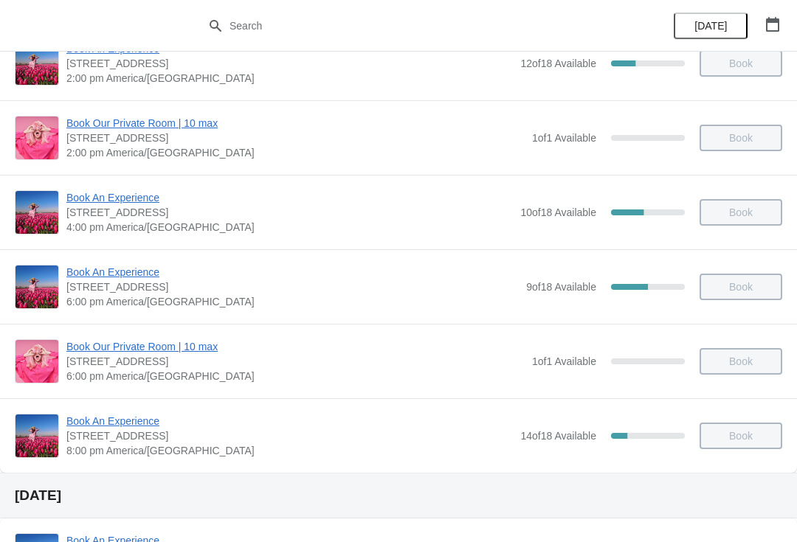
scroll to position [334, 0]
click at [134, 427] on span "Book An Experience" at bounding box center [289, 420] width 446 height 15
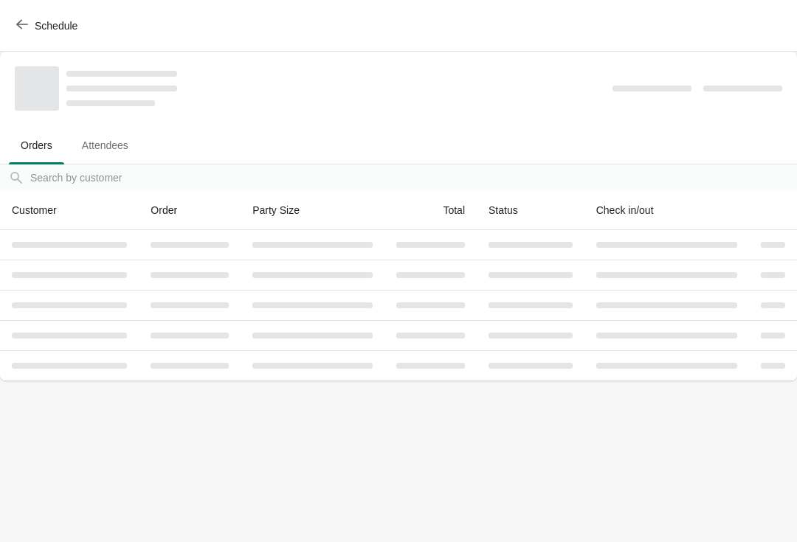
scroll to position [0, 0]
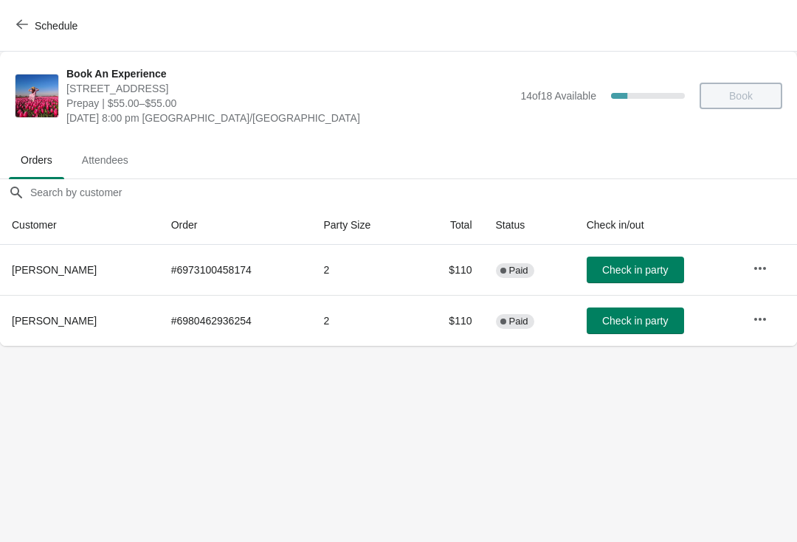
click at [758, 317] on icon "button" at bounding box center [760, 319] width 15 height 15
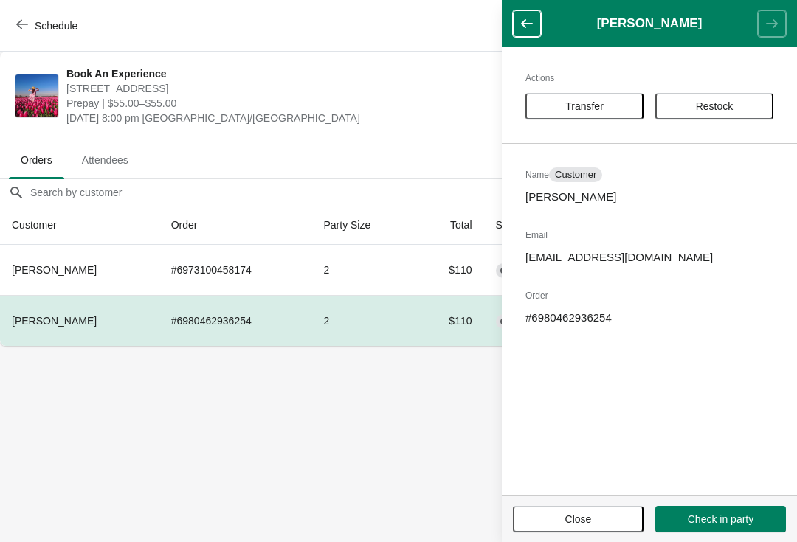
click at [621, 103] on span "Transfer" at bounding box center [584, 106] width 91 height 12
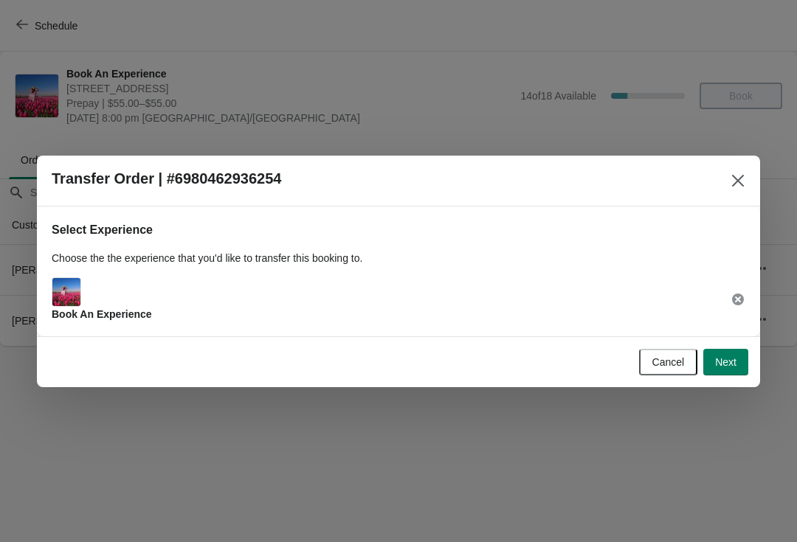
click at [742, 349] on button "Next" at bounding box center [725, 362] width 45 height 27
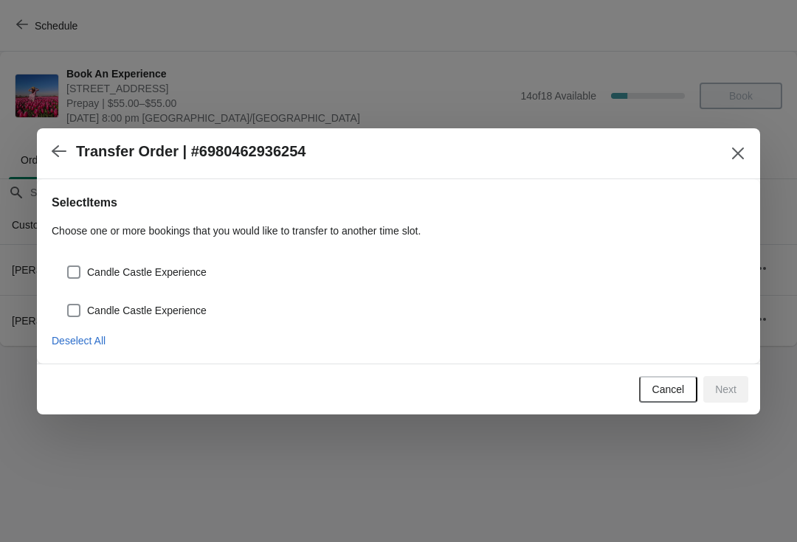
click at [165, 280] on label "Candle Castle Experience" at bounding box center [136, 272] width 140 height 21
click at [68, 266] on input "Candle Castle Experience" at bounding box center [67, 266] width 1 height 1
checkbox input "true"
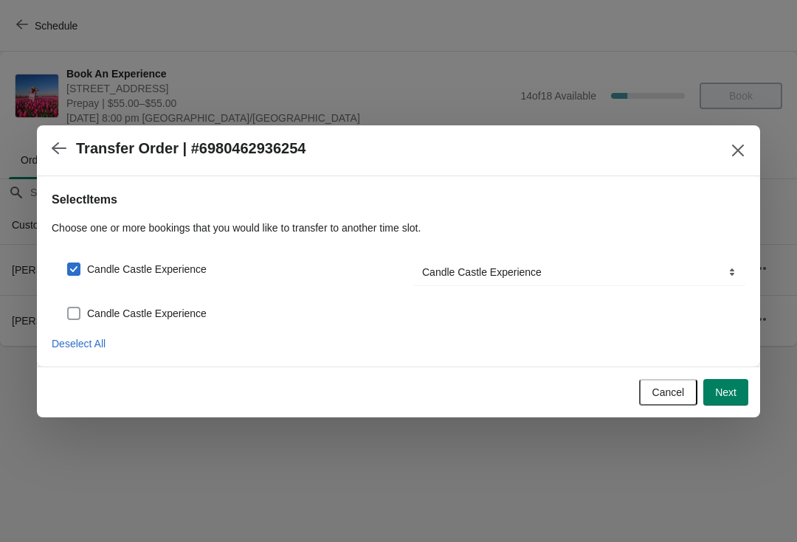
click at [178, 322] on label "Candle Castle Experience" at bounding box center [136, 313] width 140 height 21
click at [68, 308] on input "Candle Castle Experience" at bounding box center [67, 307] width 1 height 1
checkbox input "true"
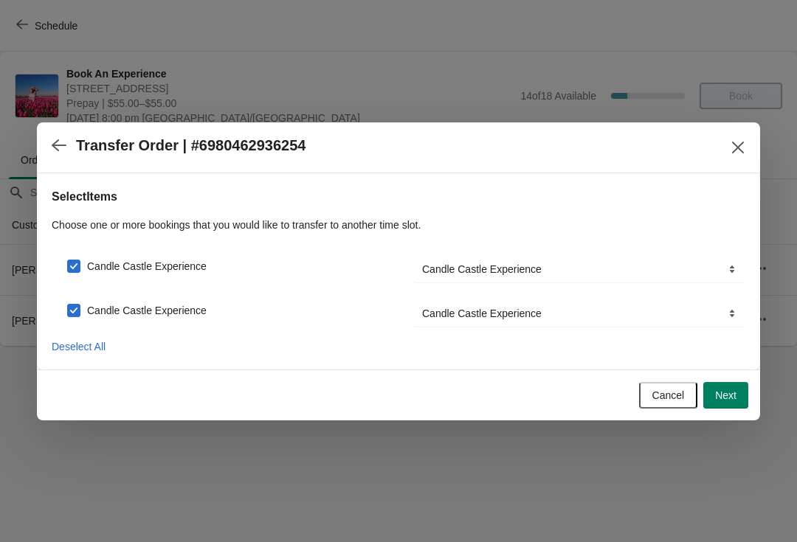
click at [738, 408] on button "Next" at bounding box center [725, 395] width 45 height 27
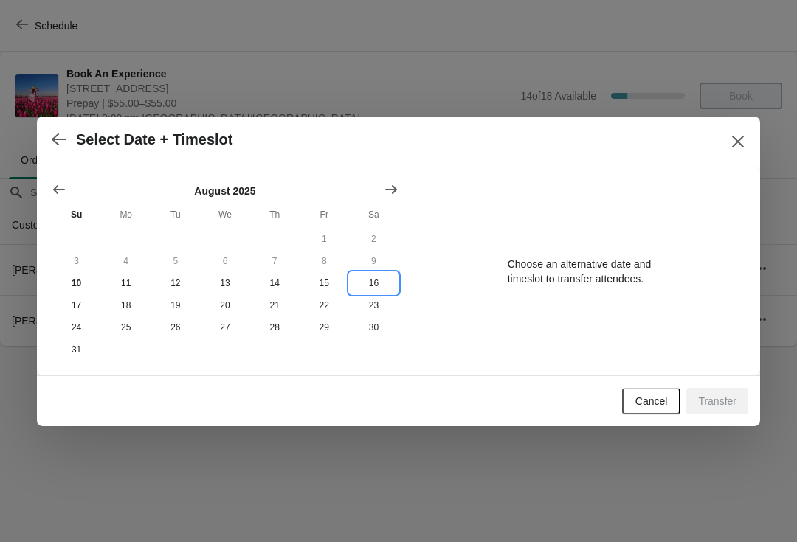
click at [385, 275] on button "16" at bounding box center [373, 283] width 49 height 22
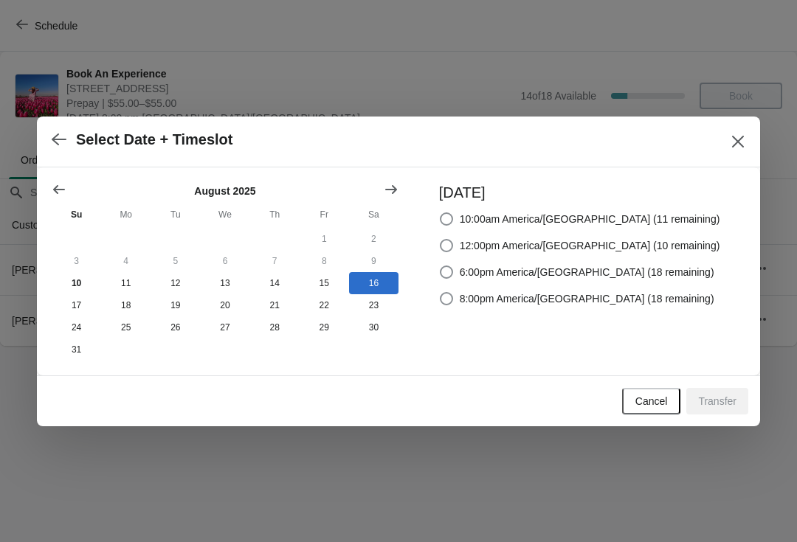
click at [573, 278] on label "6:00pm America/[GEOGRAPHIC_DATA] (18 remaining)" at bounding box center [576, 272] width 275 height 21
click at [440, 266] on input "6:00pm America/[GEOGRAPHIC_DATA] (18 remaining)" at bounding box center [440, 266] width 1 height 1
radio input "true"
click at [723, 404] on span "Transfer" at bounding box center [717, 401] width 38 height 12
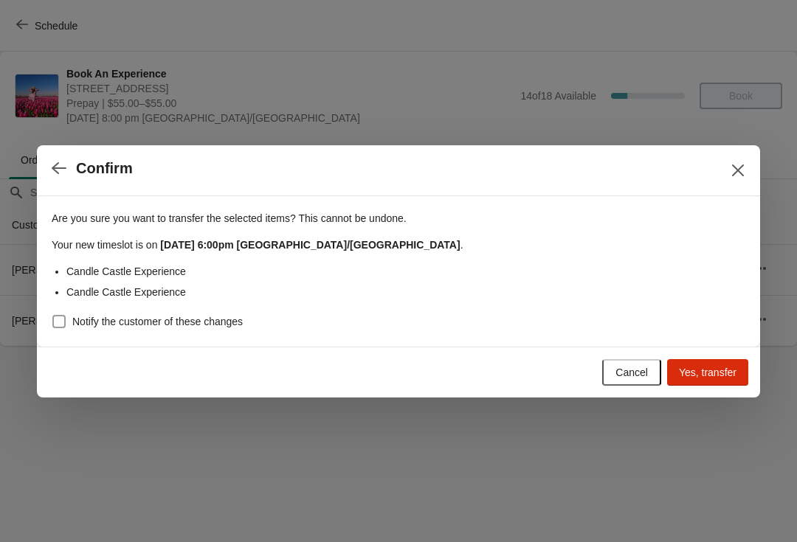
click at [201, 331] on label "Notify the customer of these changes" at bounding box center [147, 321] width 191 height 21
click at [53, 316] on input "Notify the customer of these changes" at bounding box center [52, 315] width 1 height 1
checkbox input "true"
click at [708, 379] on span "Yes, transfer" at bounding box center [708, 373] width 58 height 12
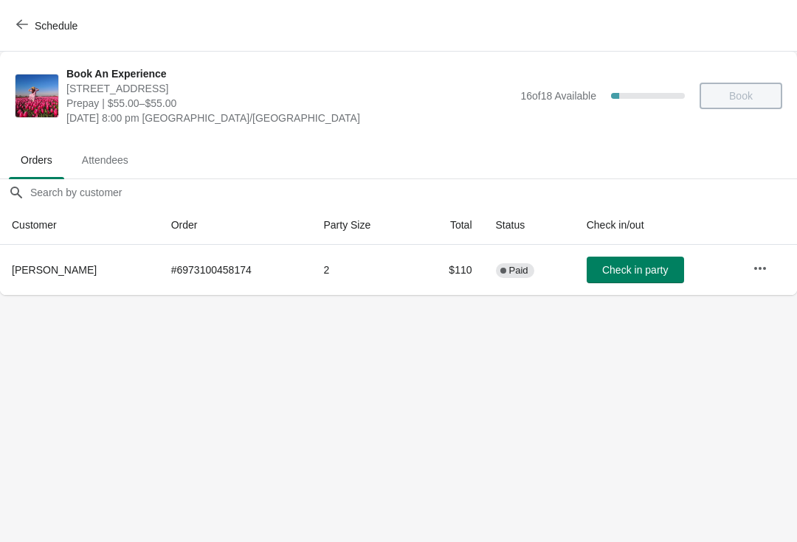
click at [35, 38] on button "Schedule" at bounding box center [48, 26] width 82 height 27
